Goal: Communication & Community: Share content

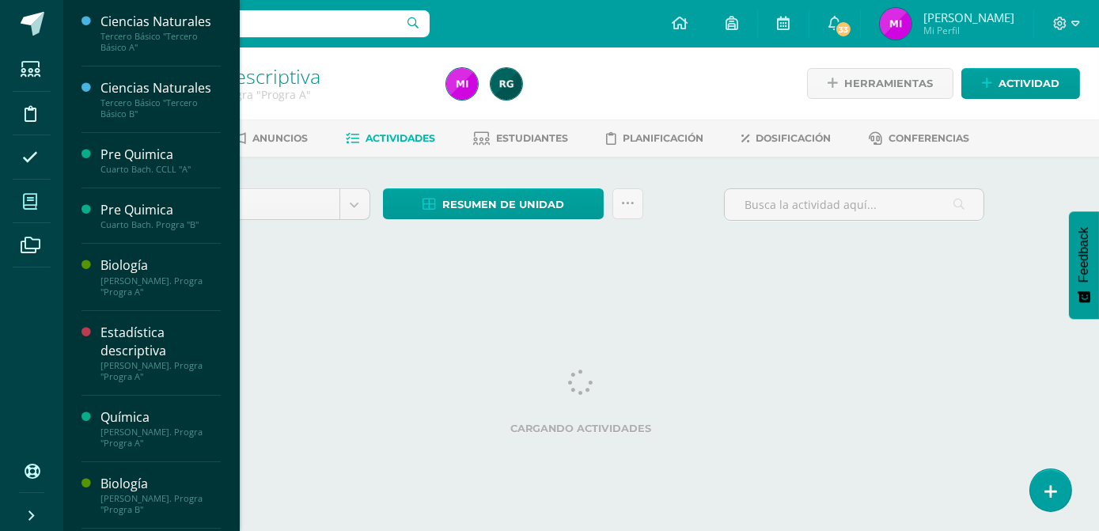
click at [40, 196] on span at bounding box center [31, 202] width 36 height 36
click at [27, 203] on icon at bounding box center [30, 202] width 14 height 16
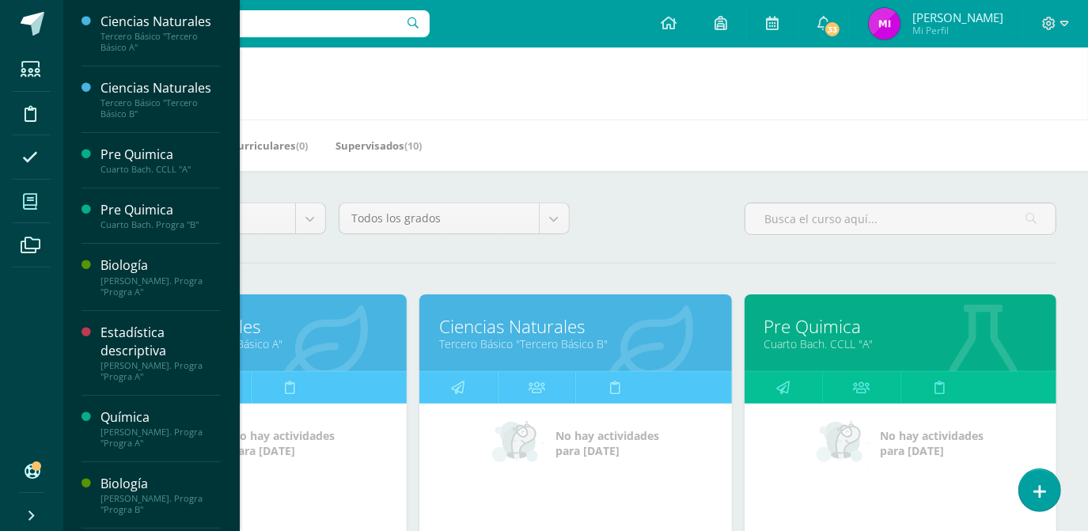
click at [677, 218] on div "Todos los niveles Todos los niveles Preprimaria Bach. Dibujo Básico Bach. CCLL …" at bounding box center [576, 225] width 974 height 45
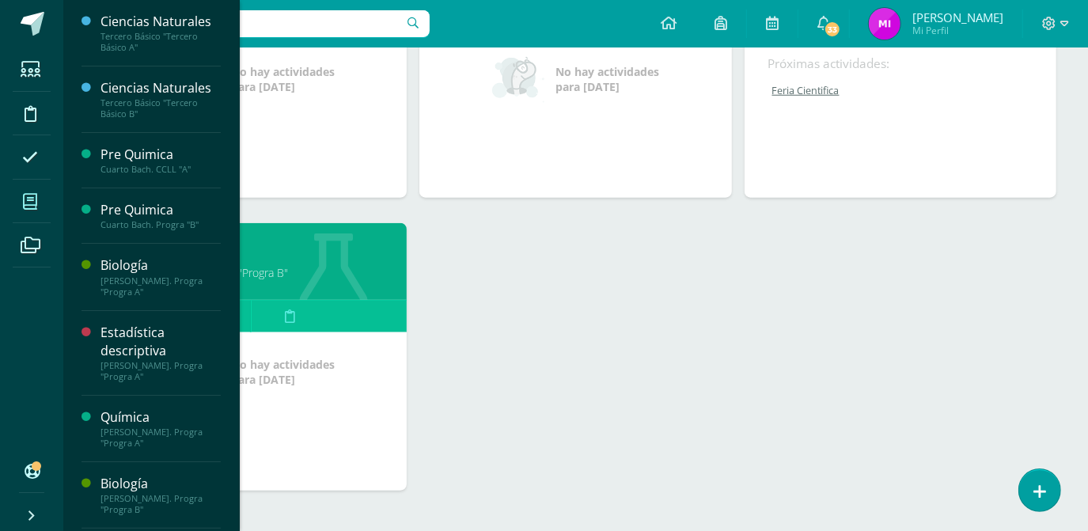
scroll to position [1030, 0]
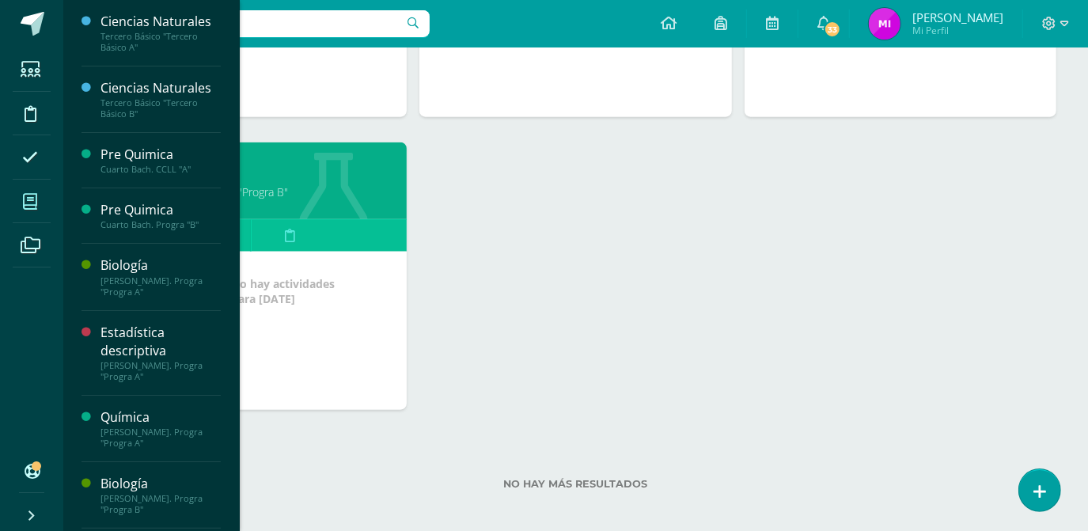
click at [263, 188] on link "[PERSON_NAME]. Progra "Progra B"" at bounding box center [251, 191] width 272 height 15
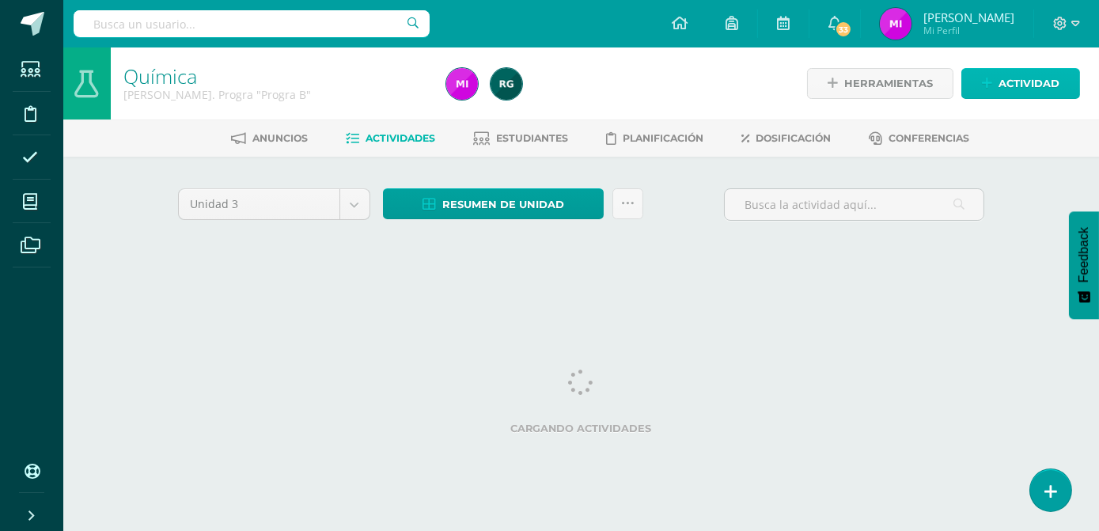
click at [999, 79] on span "Actividad" at bounding box center [1029, 83] width 61 height 29
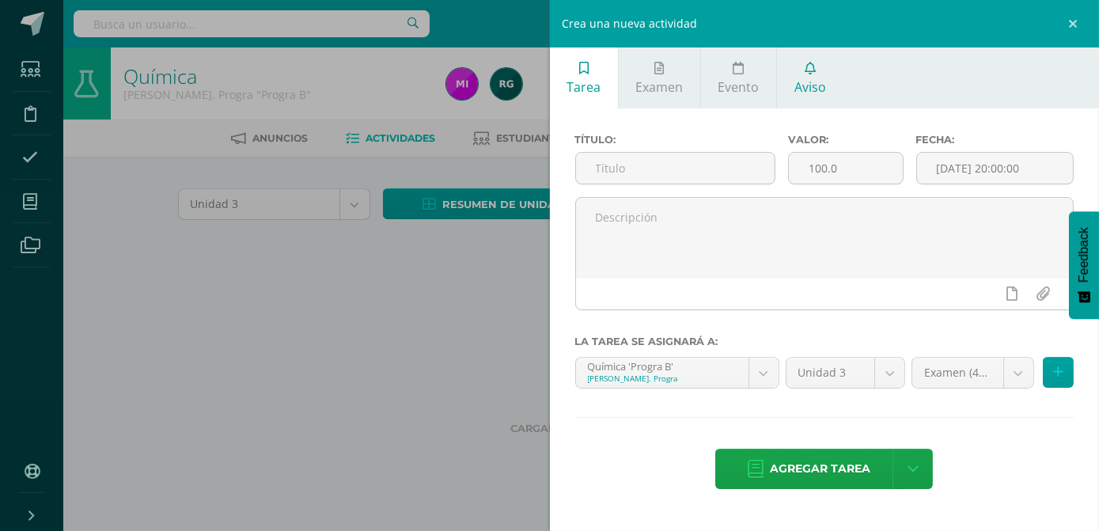
click at [806, 85] on span "Aviso" at bounding box center [810, 86] width 32 height 17
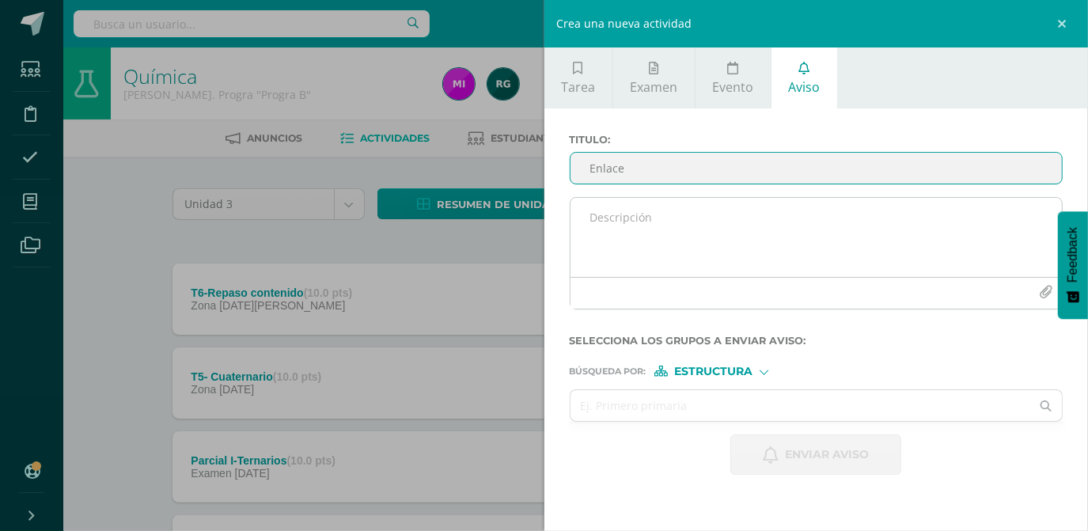
type input "Enlace"
click at [646, 226] on textarea at bounding box center [816, 237] width 492 height 79
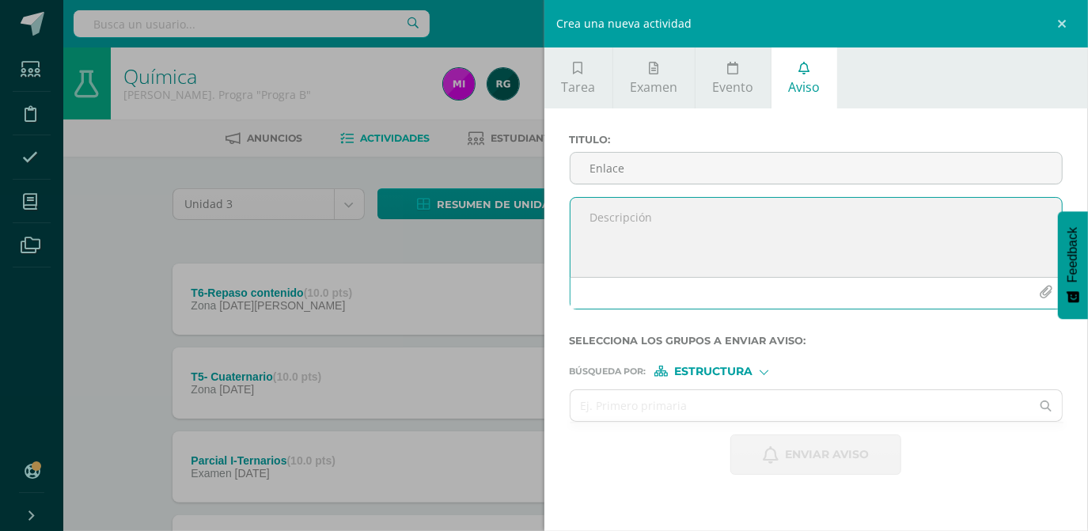
type textarea "E"
paste textarea "5to Bachillerato B [DATE] · 7:30 – 8:30am Time zone: America/[GEOGRAPHIC_DATA] …"
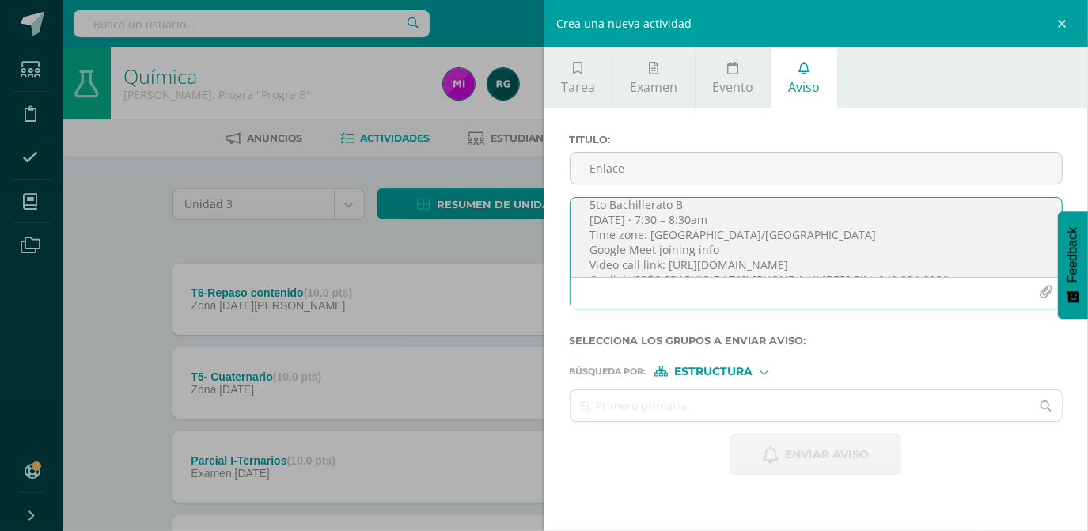
scroll to position [41, 0]
drag, startPoint x: 597, startPoint y: 205, endPoint x: 759, endPoint y: 248, distance: 167.9
click at [759, 248] on textarea "Buen dia jovenes este enlace usasemos de forma general en todas las clases virt…" at bounding box center [816, 237] width 492 height 79
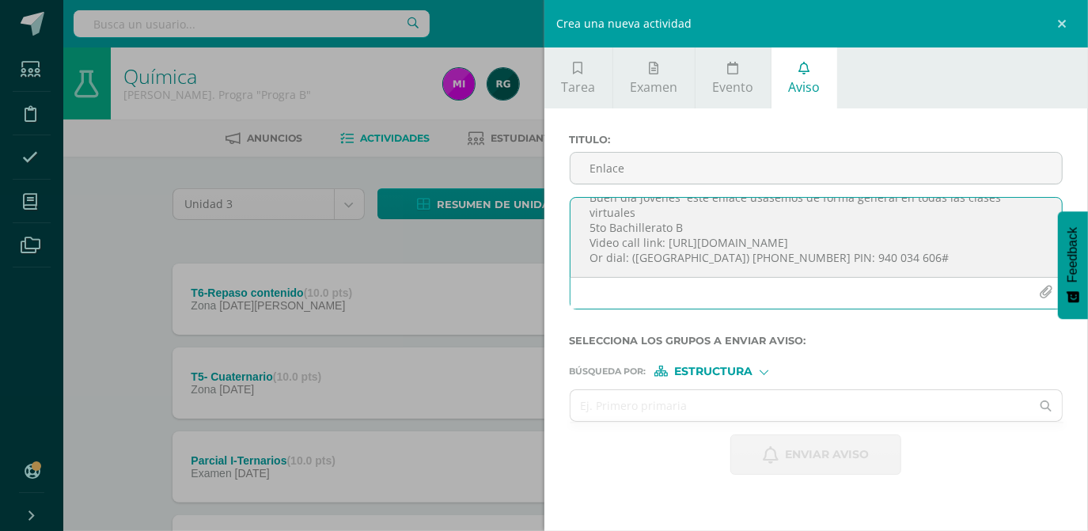
scroll to position [21, 0]
drag, startPoint x: 591, startPoint y: 261, endPoint x: 840, endPoint y: 256, distance: 248.5
click at [840, 256] on textarea "Buen dia jovenes este enlace usasemos de forma general en todas las clases virt…" at bounding box center [816, 237] width 492 height 79
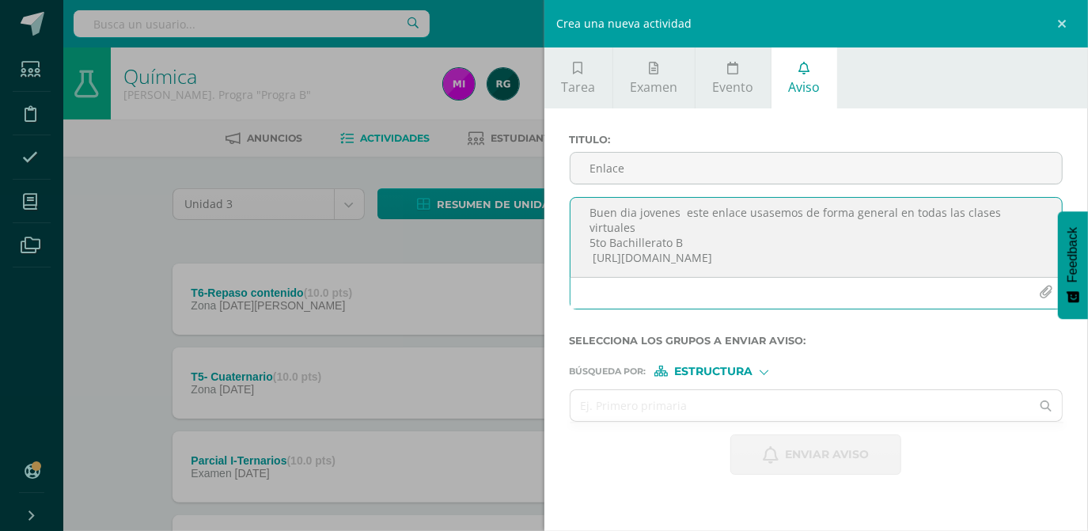
scroll to position [0, 0]
click at [677, 217] on textarea "Buen dia jovenes este enlace usasemos de forma general en todas las clases virt…" at bounding box center [816, 237] width 492 height 79
drag, startPoint x: 627, startPoint y: 225, endPoint x: 624, endPoint y: 214, distance: 10.6
type textarea "Buen día jóvenes este enlace usáremos de forma general en todas las clases virt…"
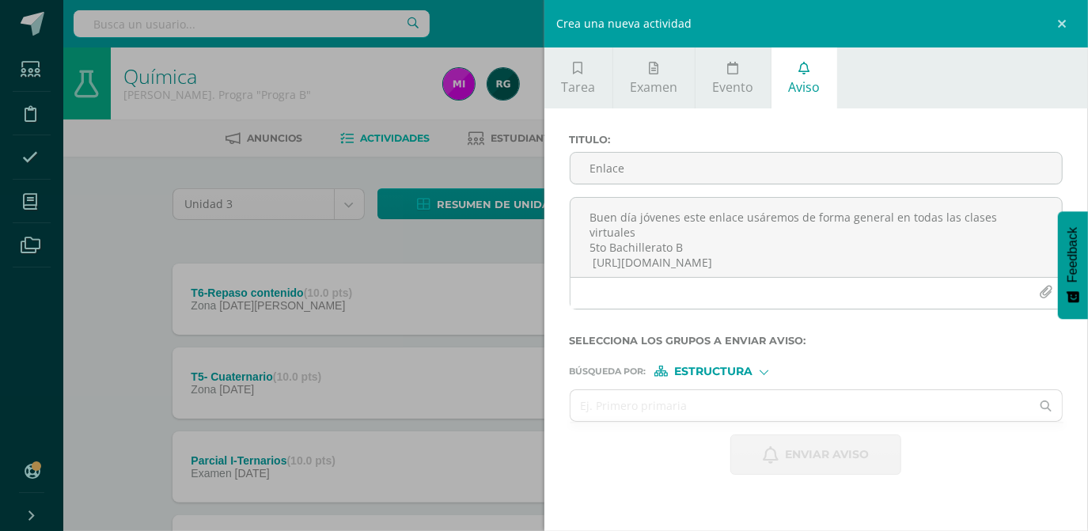
click at [765, 377] on form "Titulo : Enlace Buen día jóvenes este enlace usáremos de forma general en todas…" at bounding box center [817, 304] width 494 height 341
click at [677, 409] on input "text" at bounding box center [800, 405] width 461 height 31
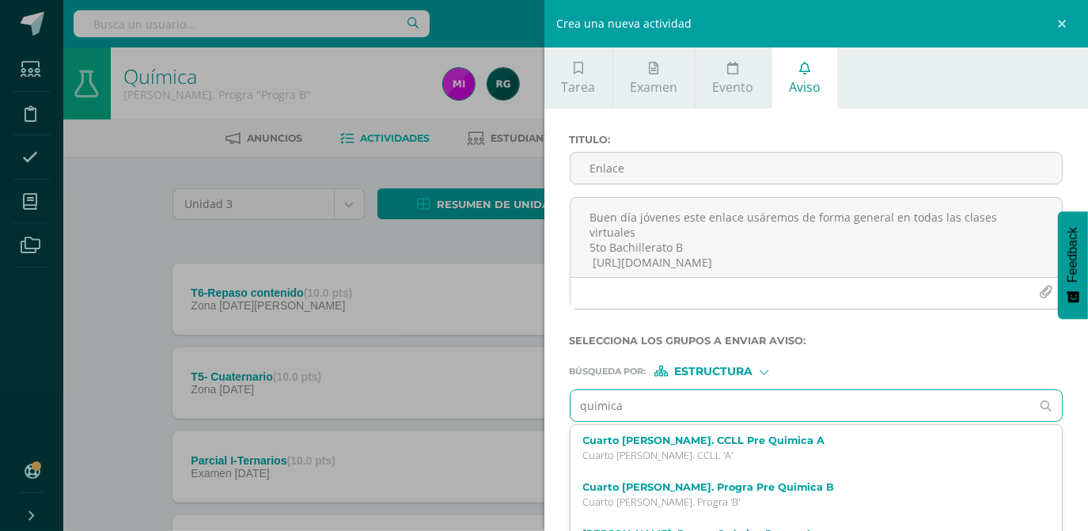
type input "quimica"
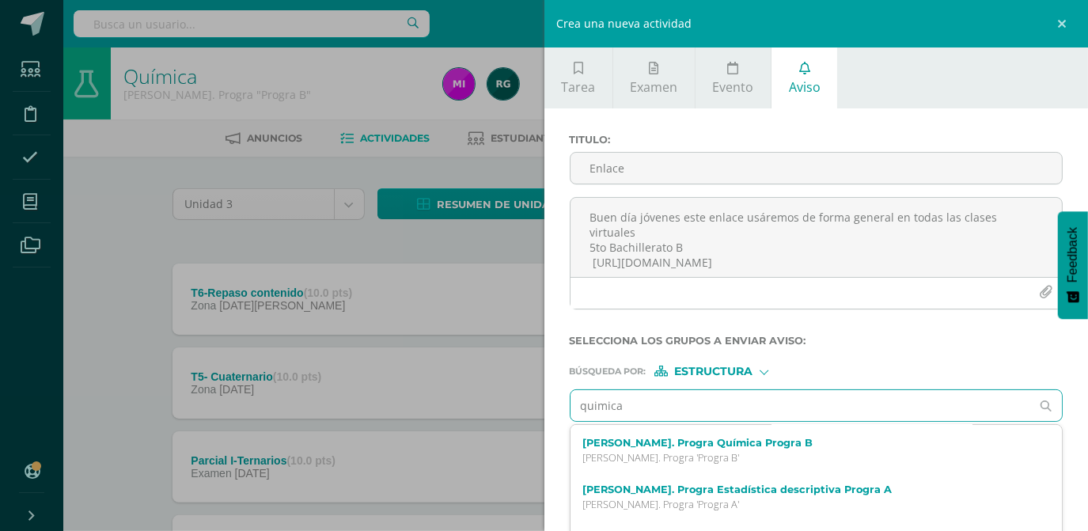
scroll to position [149, 0]
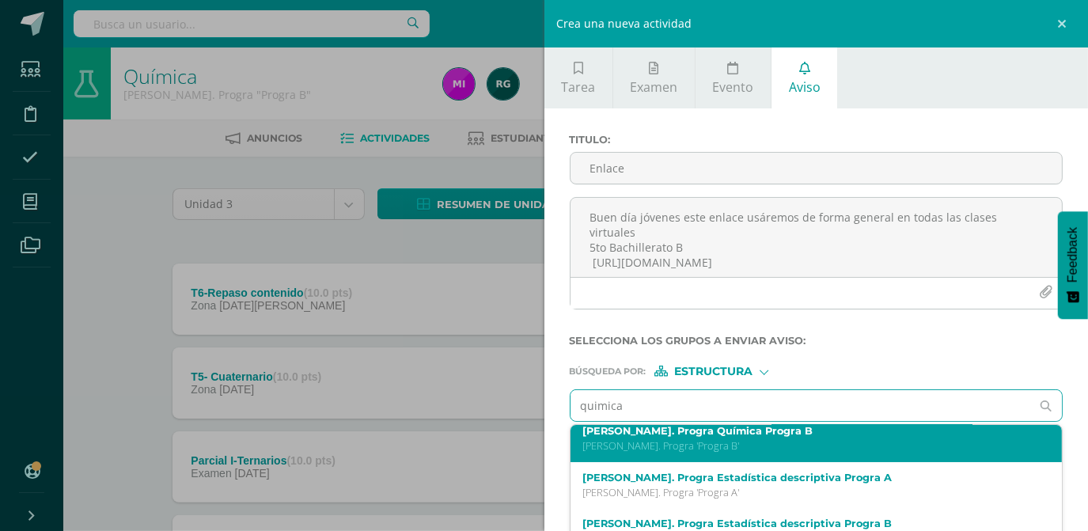
click at [715, 450] on p "[PERSON_NAME]. Progra 'Progra B'" at bounding box center [806, 445] width 446 height 13
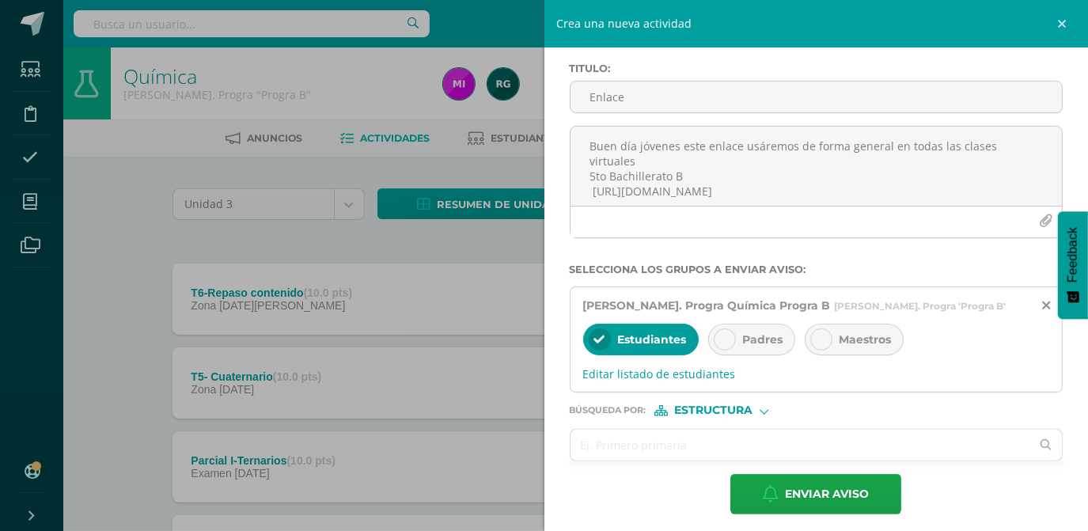
scroll to position [78, 0]
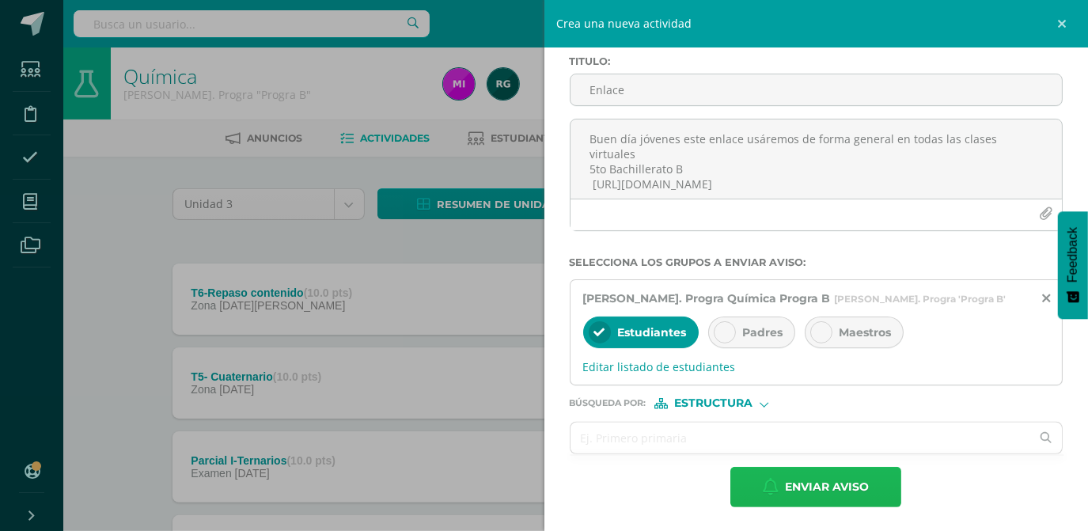
click at [845, 478] on span "Enviar aviso" at bounding box center [827, 487] width 84 height 39
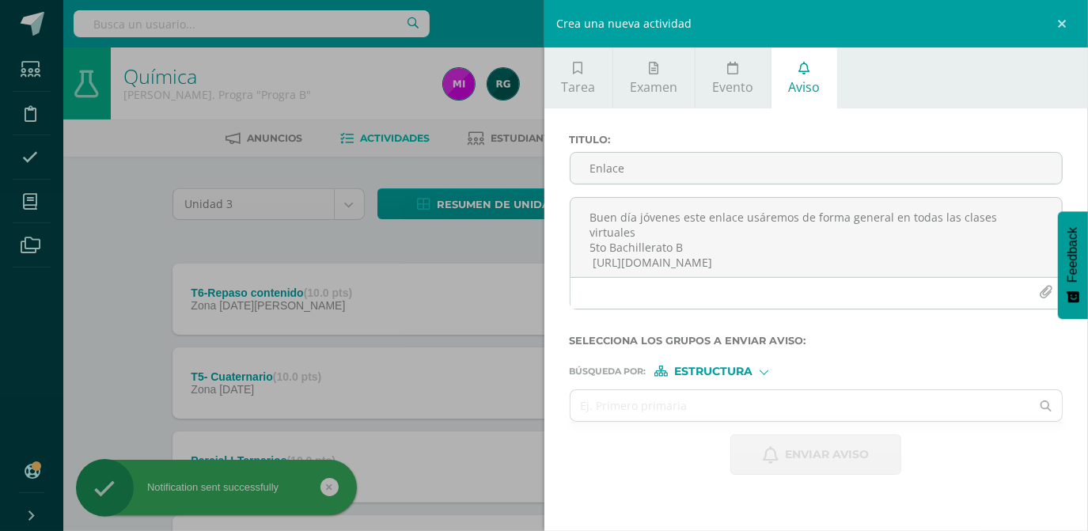
scroll to position [0, 0]
click at [1057, 23] on link at bounding box center [1063, 23] width 47 height 47
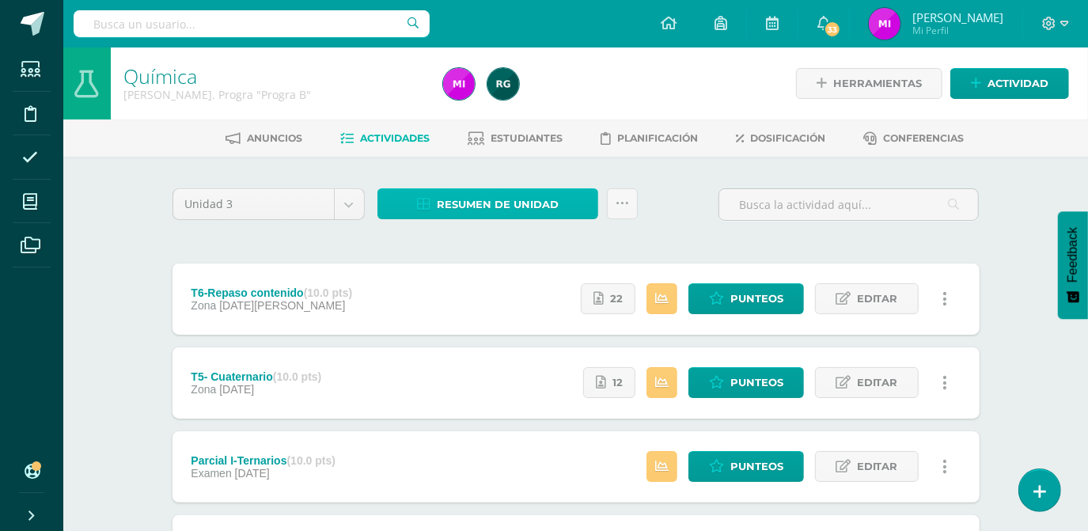
click at [492, 199] on span "Resumen de unidad" at bounding box center [498, 204] width 122 height 29
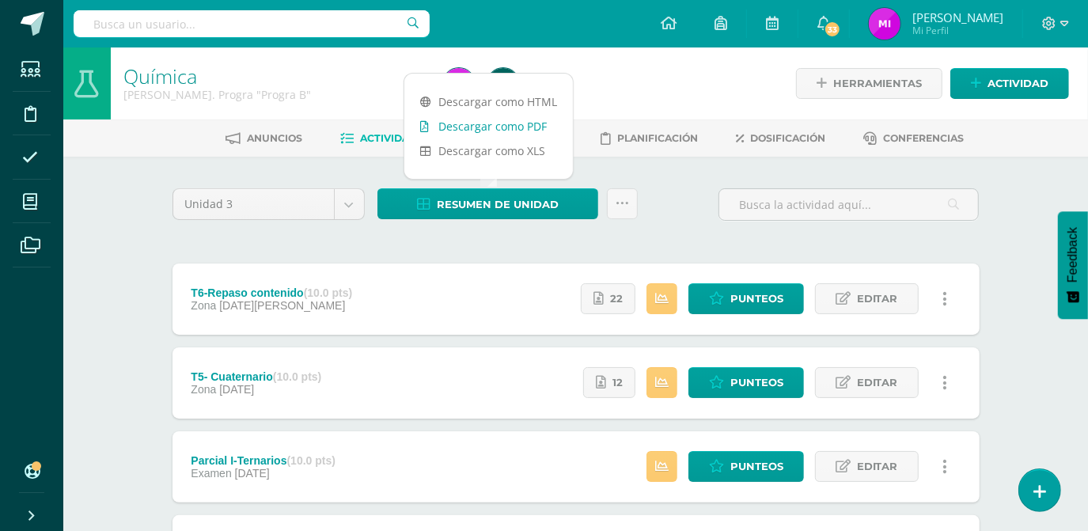
click at [484, 131] on link "Descargar como PDF" at bounding box center [488, 126] width 169 height 25
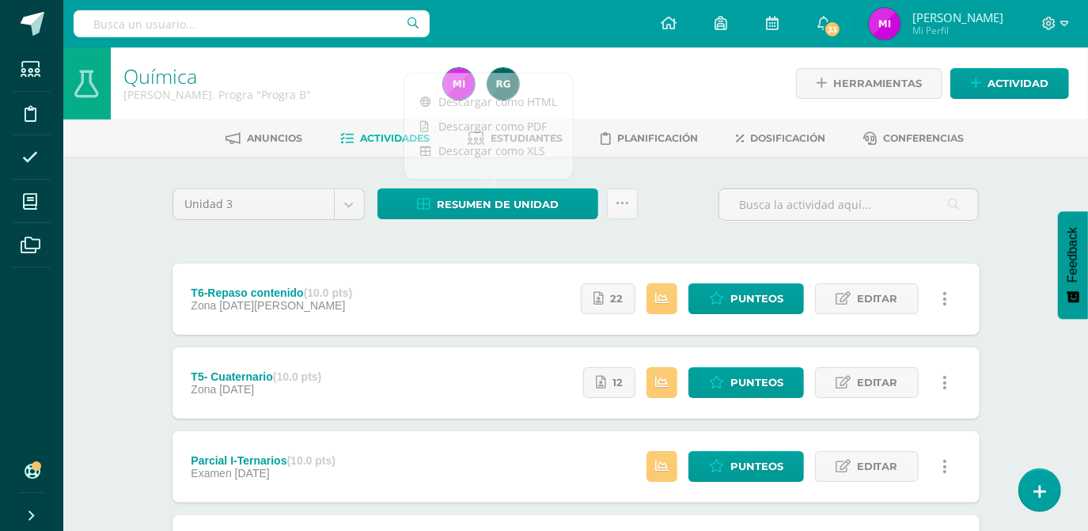
click at [1044, 329] on div "Química [PERSON_NAME]. Progra "Progra B" Herramientas Detalle de asistencias Ac…" at bounding box center [575, 495] width 1025 height 896
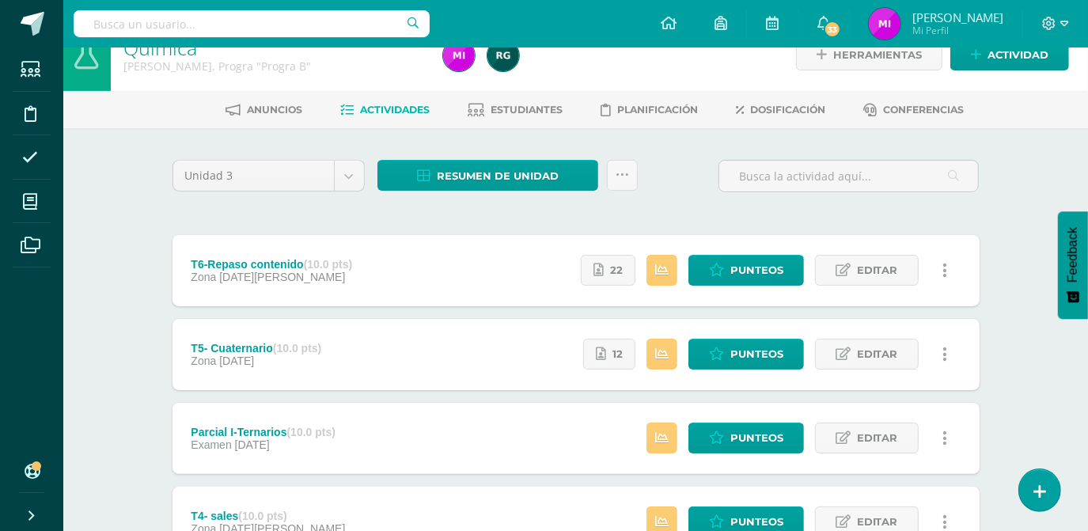
scroll to position [86, 0]
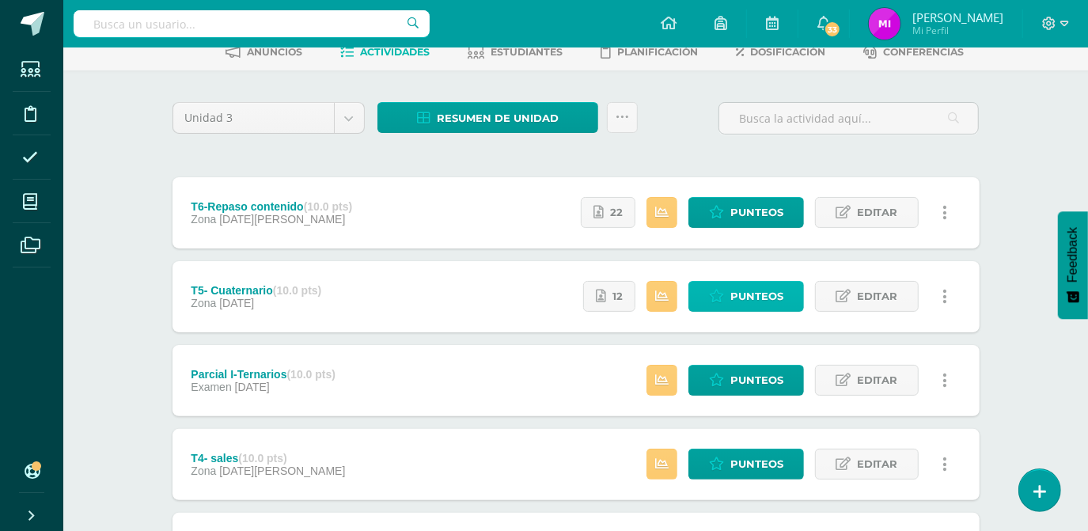
click at [739, 294] on span "Punteos" at bounding box center [756, 296] width 53 height 29
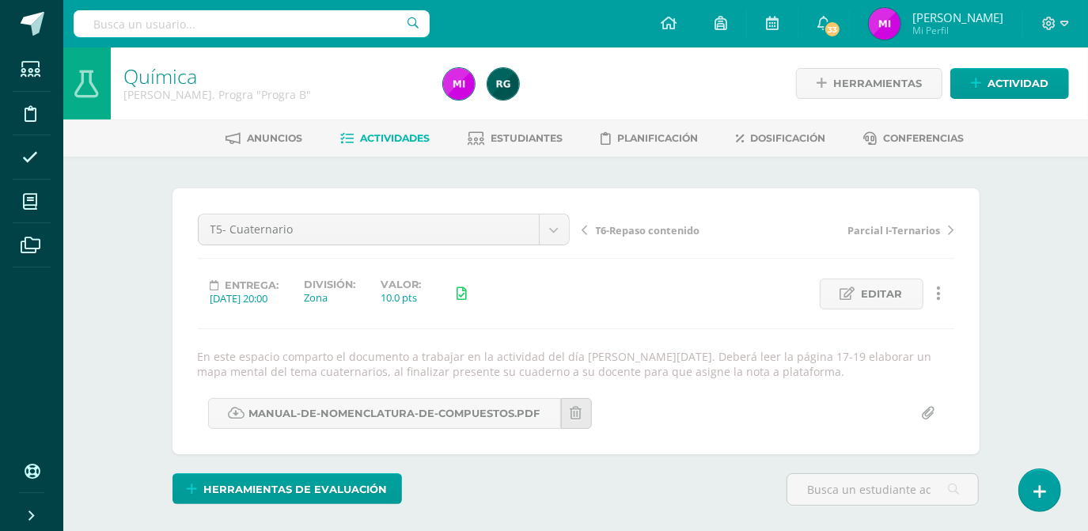
click at [1019, 307] on div "Química Quinto Bach. Progra "Progra B" Herramientas Detalle de asistencias Acti…" at bounding box center [575, 351] width 1025 height 609
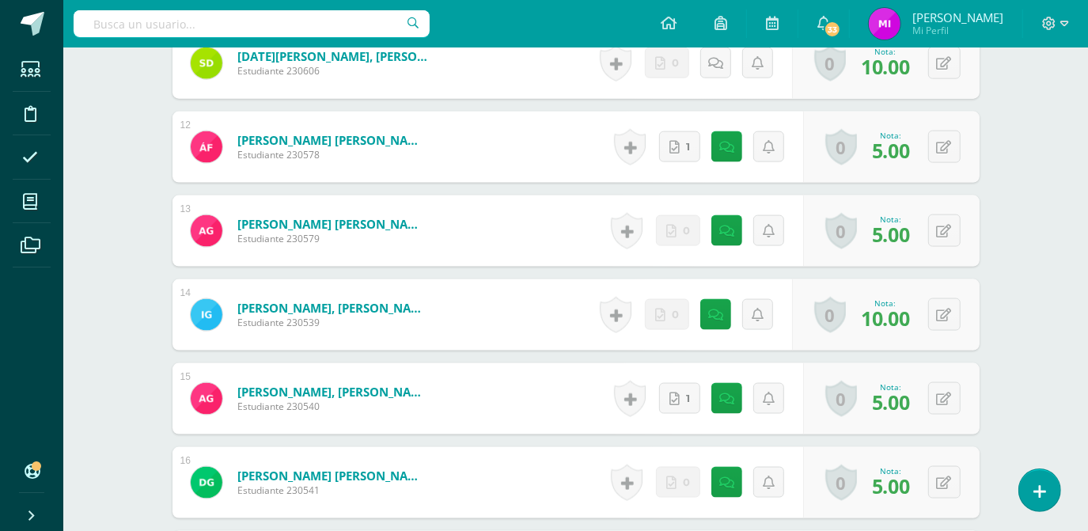
scroll to position [1392, 0]
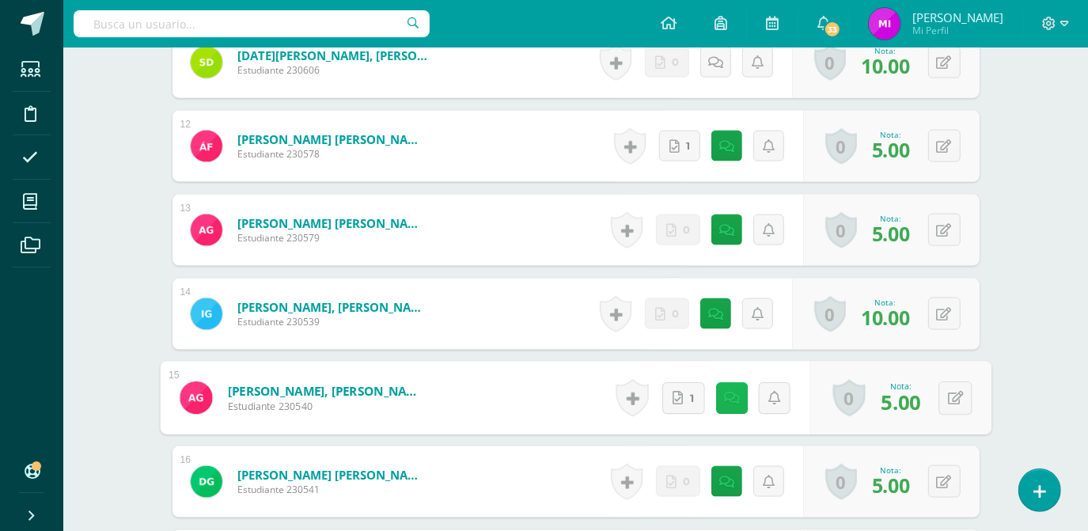
click at [720, 401] on link at bounding box center [731, 398] width 32 height 32
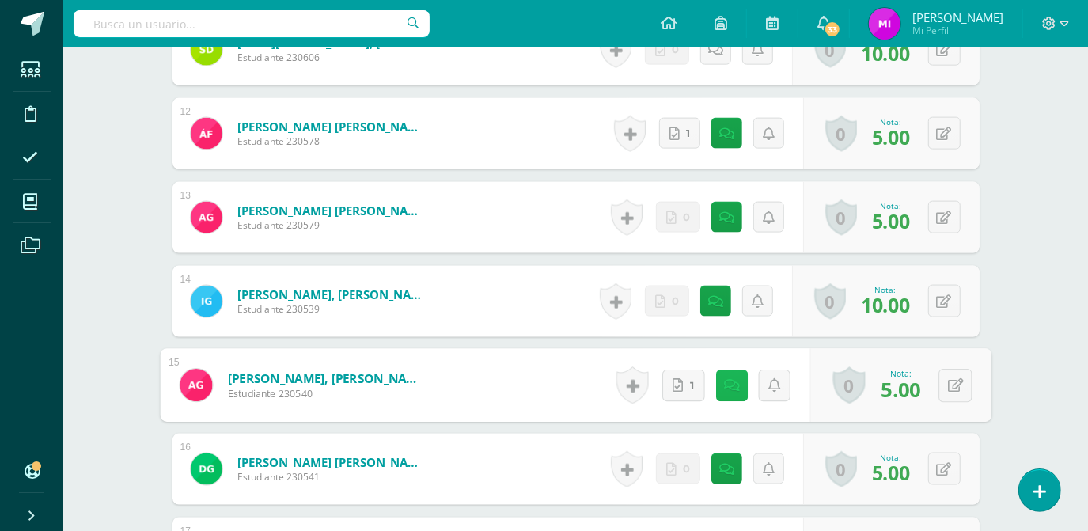
scroll to position [1408, 0]
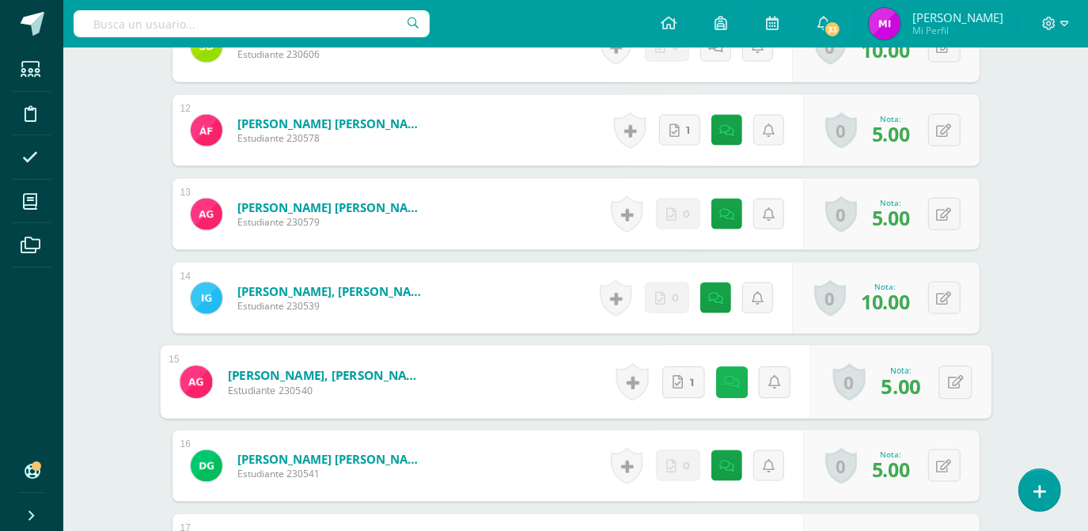
click at [737, 380] on icon at bounding box center [731, 381] width 16 height 13
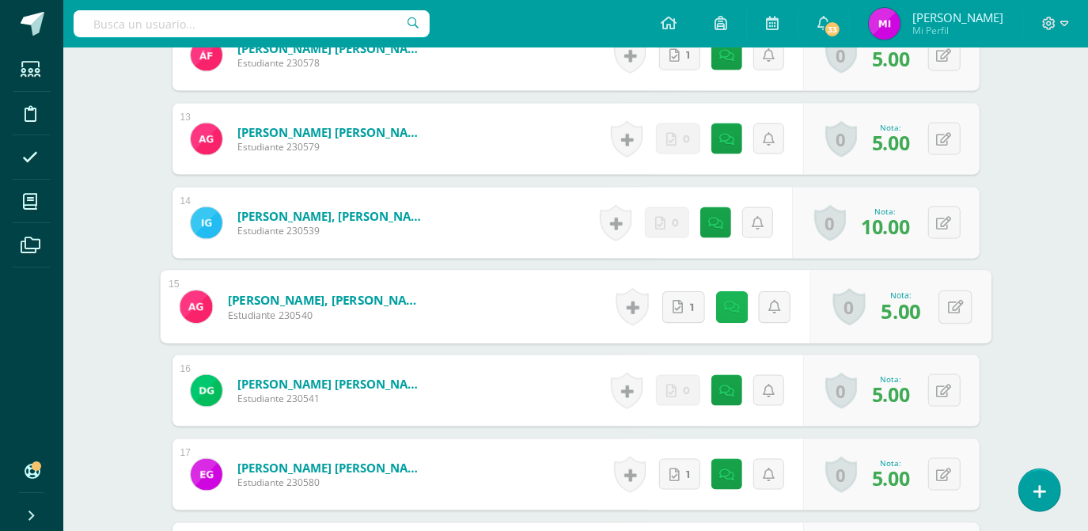
scroll to position [1507, 0]
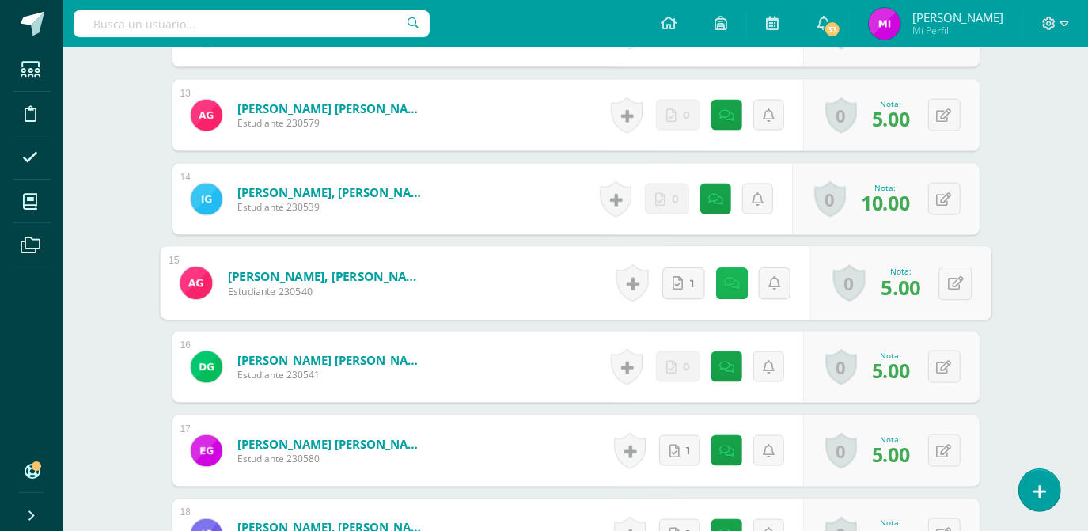
click at [733, 288] on icon at bounding box center [731, 282] width 16 height 13
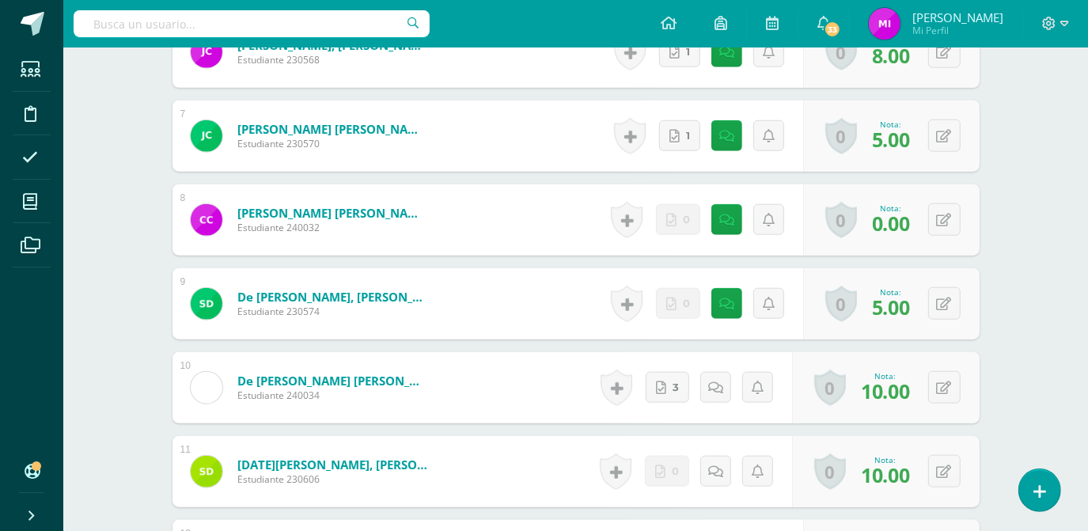
scroll to position [1028, 0]
